Goal: Find specific page/section: Find specific page/section

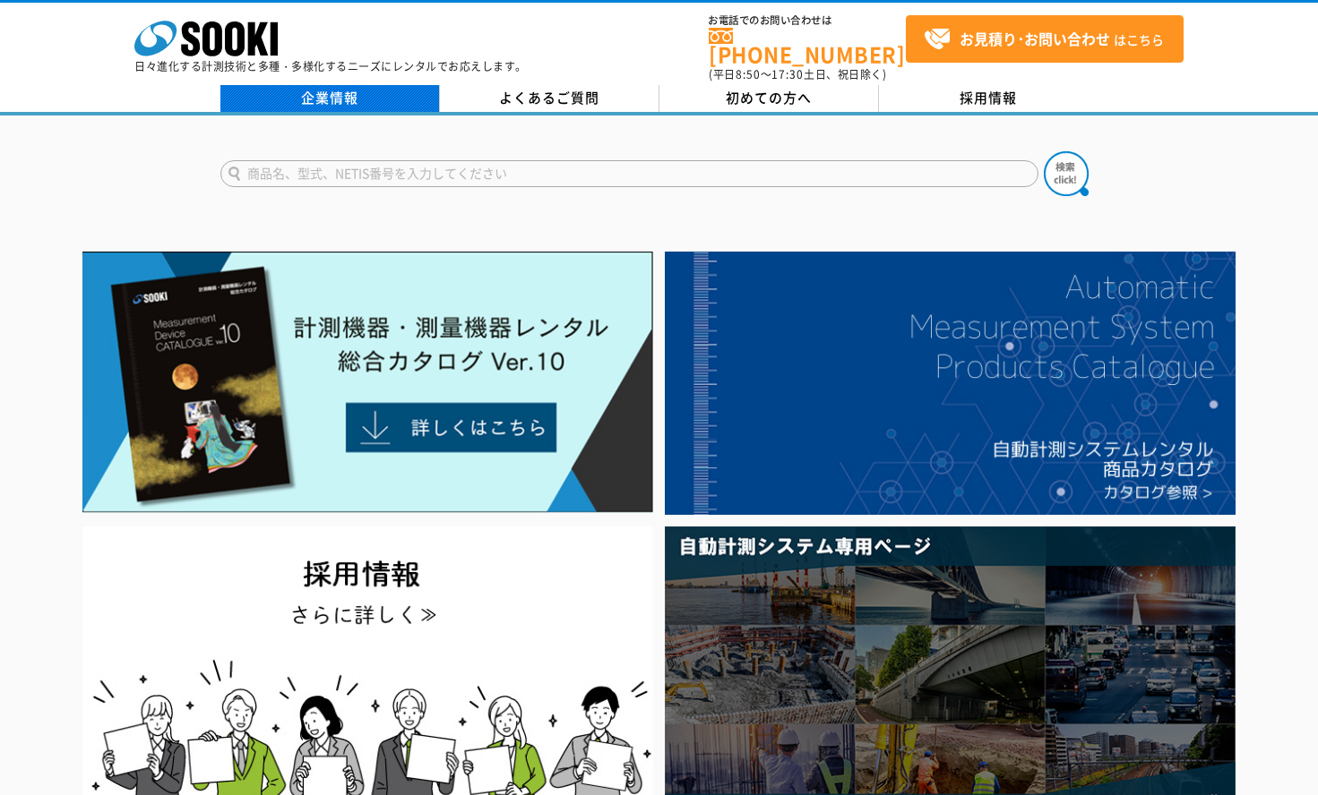
click at [348, 95] on link "企業情報" at bounding box center [329, 98] width 219 height 27
